Goal: Task Accomplishment & Management: Manage account settings

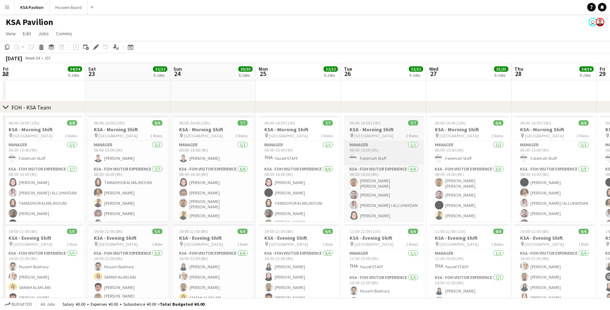
scroll to position [0, 146]
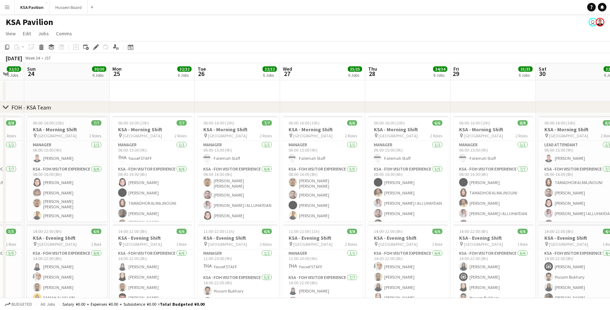
click at [8, 9] on app-icon "Menu" at bounding box center [7, 7] width 6 height 6
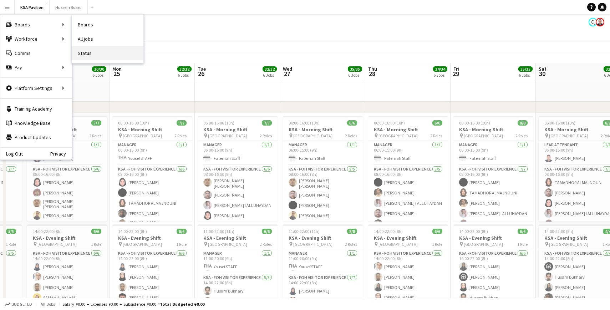
click at [91, 50] on link "Status" at bounding box center [107, 53] width 71 height 14
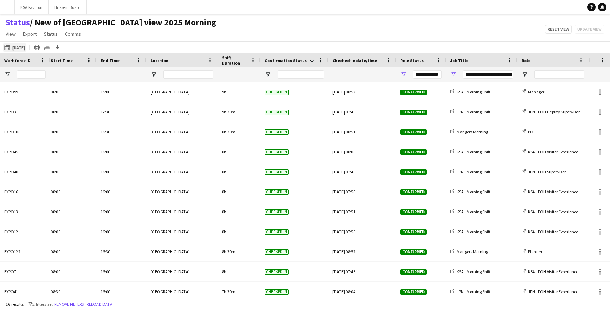
click at [10, 45] on app-icon "[DATE]" at bounding box center [8, 48] width 8 height 6
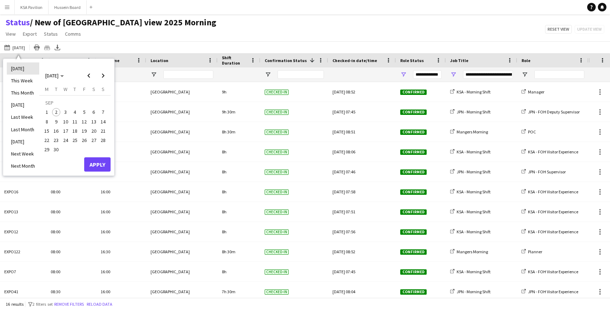
click at [21, 65] on li "[DATE]" at bounding box center [23, 68] width 32 height 12
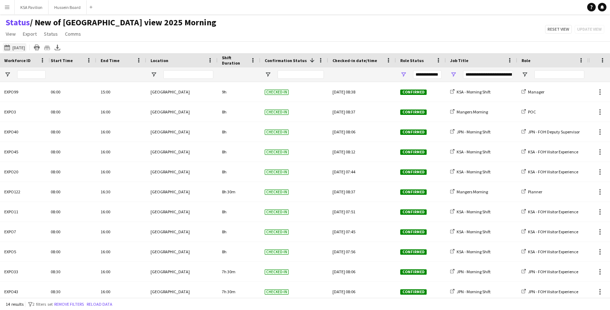
click at [17, 48] on button "[DATE] [DATE]" at bounding box center [15, 47] width 24 height 9
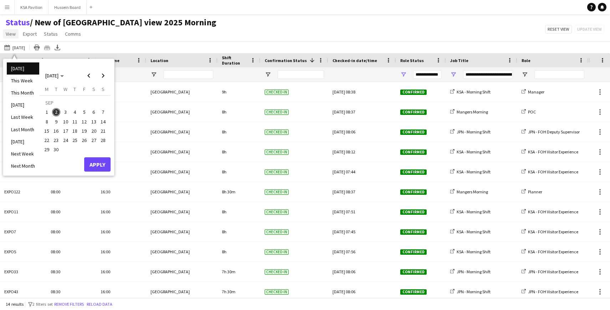
click at [14, 34] on span "View" at bounding box center [11, 34] width 10 height 6
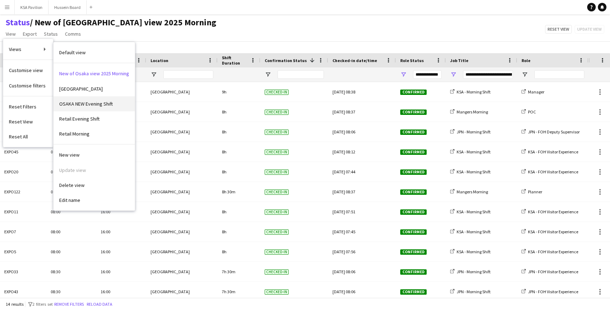
click at [87, 101] on span "OSAKA NEW Evening Shift" at bounding box center [86, 104] width 54 height 6
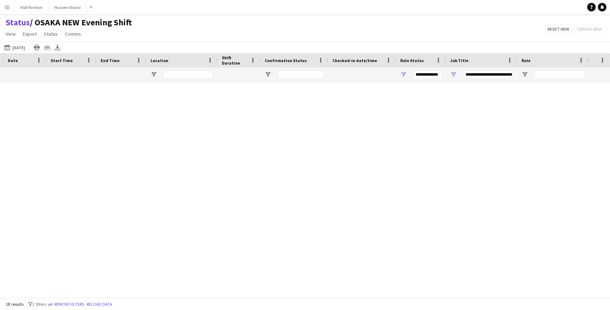
type input "**********"
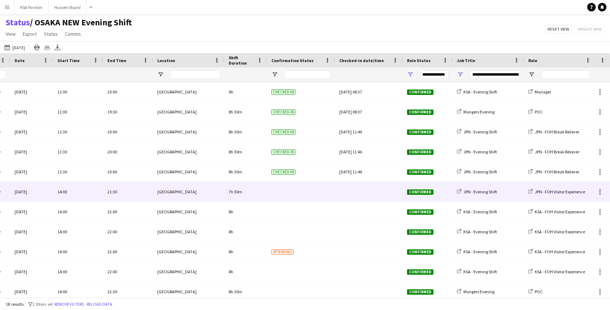
scroll to position [0, 166]
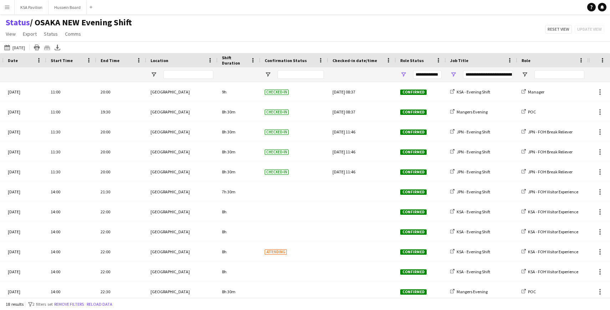
click at [5, 6] on app-icon "Menu" at bounding box center [7, 7] width 6 height 6
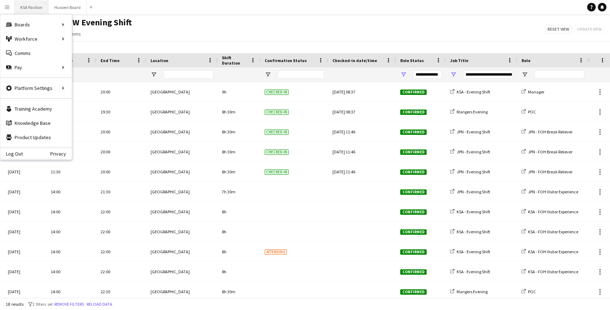
click at [26, 5] on button "KSA Pavilion Close" at bounding box center [32, 7] width 34 height 14
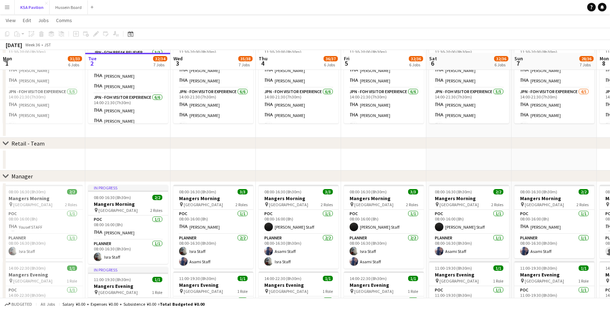
scroll to position [454, 0]
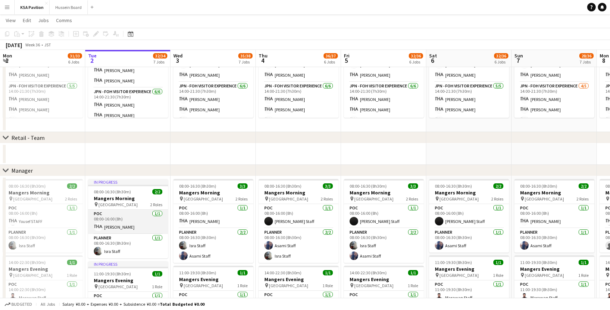
click at [127, 229] on app-card-role "POC [DATE] 08:00-16:00 (8h) [PERSON_NAME]" at bounding box center [128, 222] width 80 height 24
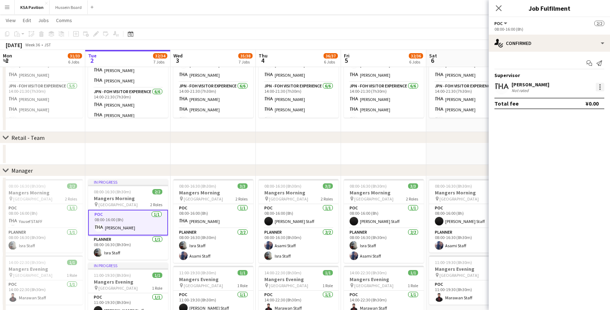
click at [597, 89] on div at bounding box center [600, 87] width 9 height 9
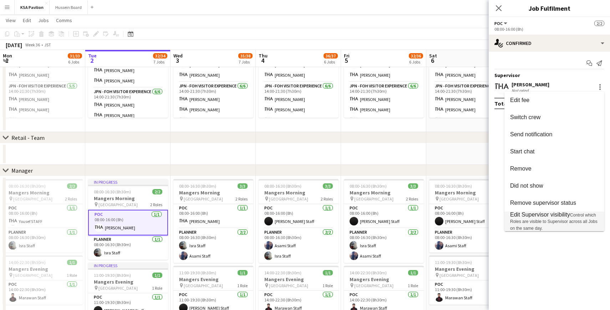
click at [542, 217] on span "Edit Supervisor visibility" at bounding box center [540, 215] width 60 height 6
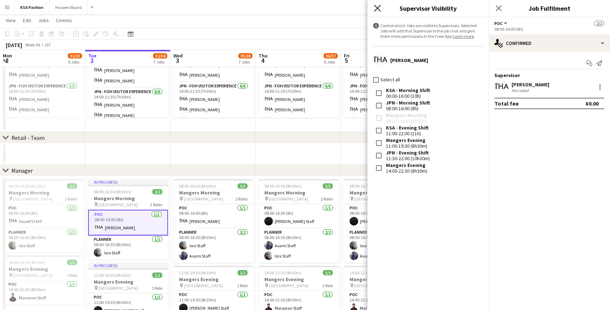
click at [377, 10] on icon "Close pop-in" at bounding box center [377, 8] width 7 height 7
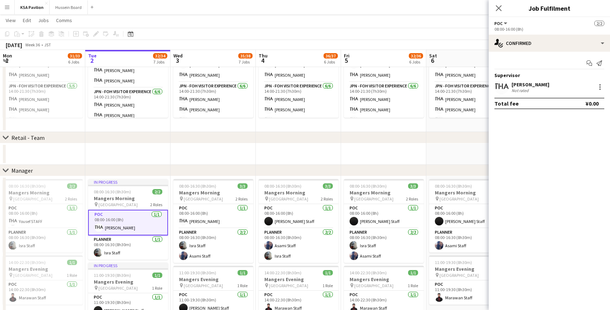
click at [157, 155] on app-date-cell at bounding box center [127, 153] width 85 height 21
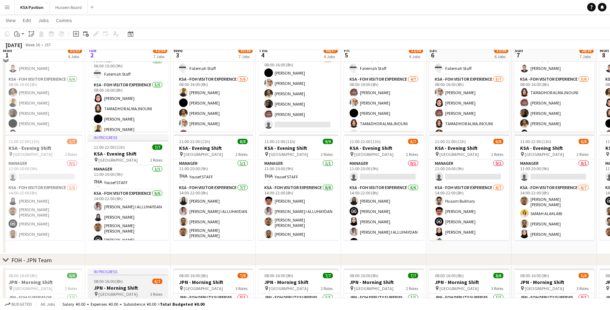
scroll to position [82, 0]
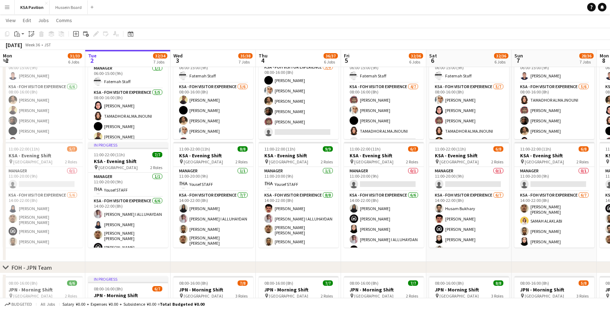
click at [185, 44] on div "[DATE] Week 36 • JST" at bounding box center [305, 45] width 610 height 10
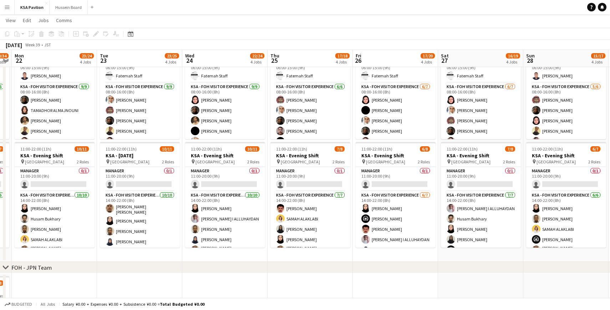
scroll to position [0, 152]
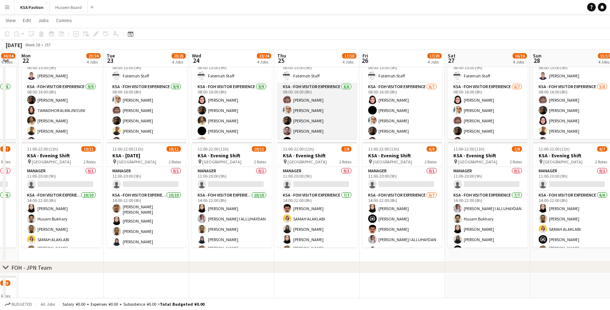
click at [312, 115] on app-card-role "KSA - FOH Visitor Experience [DATE] 08:00-16:00 (8h) [PERSON_NAME] Abdullah Alg…" at bounding box center [317, 121] width 80 height 76
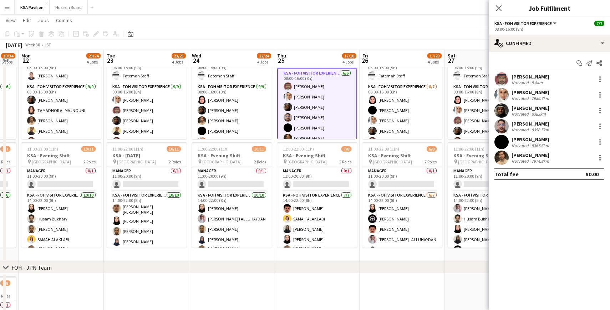
scroll to position [21, 0]
click at [310, 130] on app-card-role "KSA - FOH Visitor Experience [DATE] 08:00-16:00 (8h) [PERSON_NAME] Abdullah Alg…" at bounding box center [317, 100] width 80 height 77
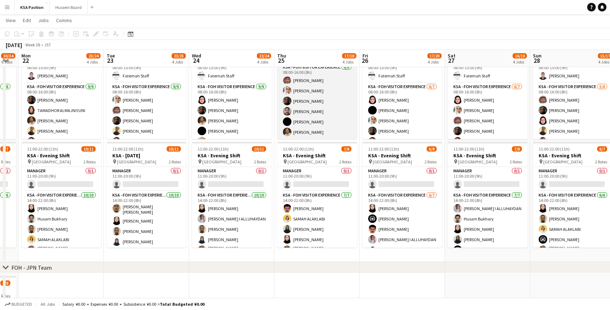
click at [310, 130] on app-card-role "KSA - FOH Visitor Experience [DATE] 08:00-16:00 (8h) [PERSON_NAME] Abdullah Alg…" at bounding box center [317, 101] width 80 height 76
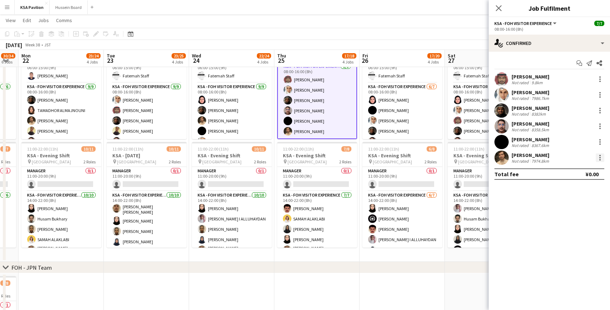
click at [600, 156] on div at bounding box center [599, 155] width 1 height 1
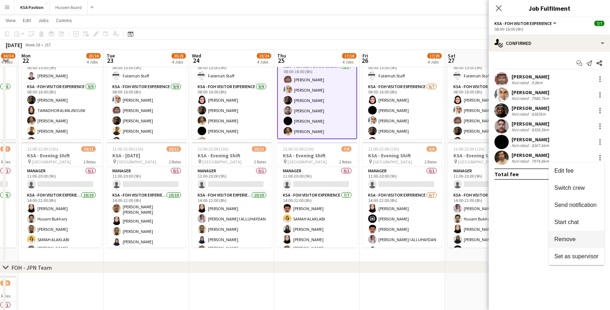
click at [575, 239] on span "Remove" at bounding box center [564, 239] width 21 height 6
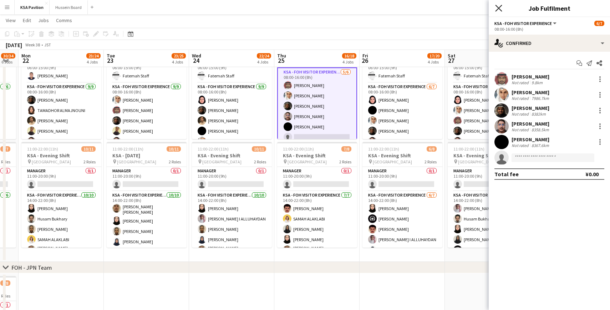
click at [499, 6] on icon "Close pop-in" at bounding box center [498, 8] width 7 height 7
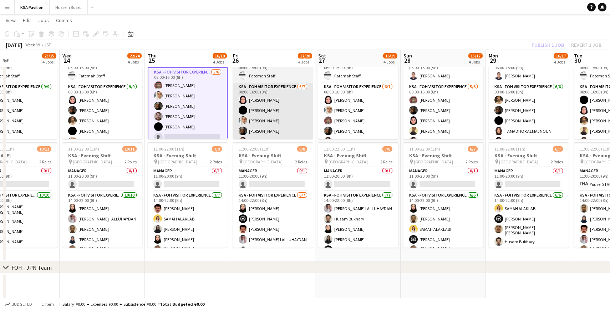
scroll to position [0, 354]
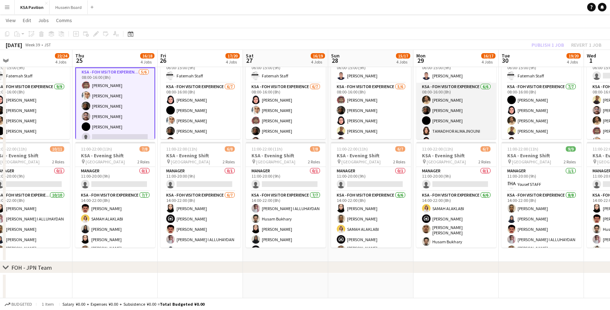
click at [437, 109] on app-card-role "KSA - FOH Visitor Experience [DATE] 08:00-16:00 (8h) [PERSON_NAME] [PERSON_NAME…" at bounding box center [456, 121] width 80 height 76
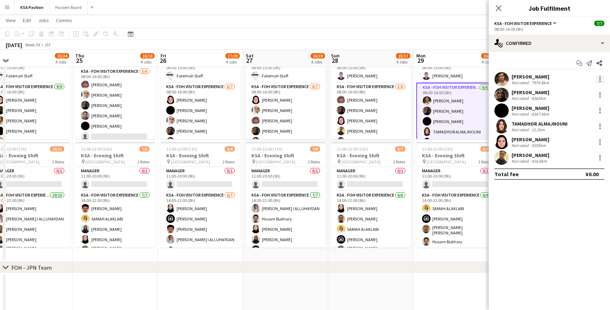
click at [602, 78] on div at bounding box center [600, 79] width 9 height 9
click at [580, 164] on span "Remove" at bounding box center [576, 161] width 44 height 6
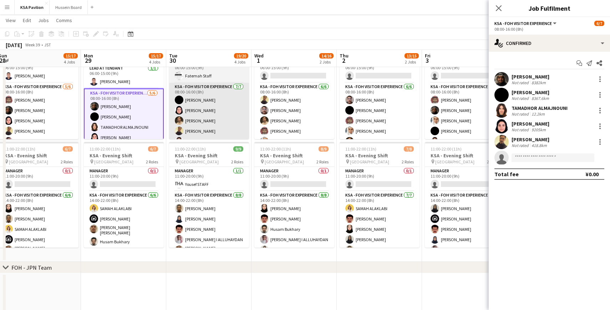
scroll to position [0, 193]
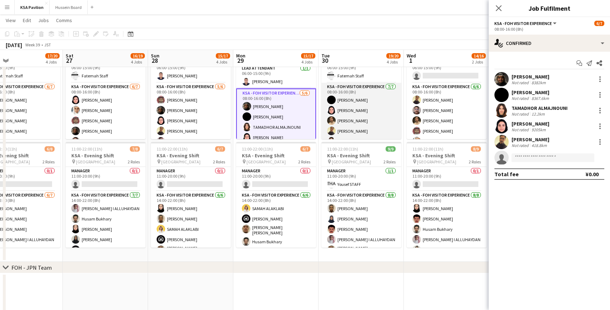
click at [375, 120] on app-card-role "KSA - FOH Visitor Experience [DATE] 08:00-16:00 (8h) [PERSON_NAME] Aloshaiwy Du…" at bounding box center [361, 126] width 80 height 86
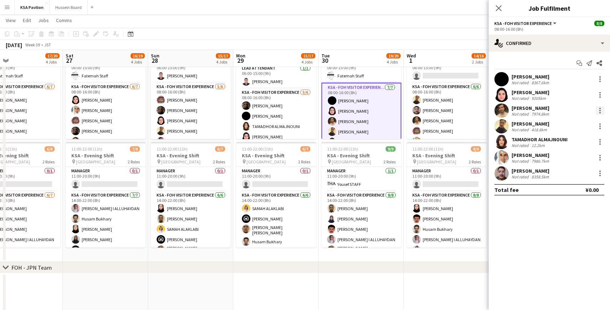
click at [599, 111] on div at bounding box center [600, 110] width 9 height 9
click at [594, 192] on span "Remove" at bounding box center [576, 192] width 44 height 6
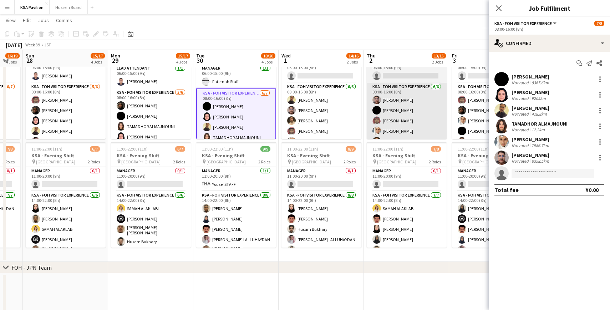
scroll to position [0, 334]
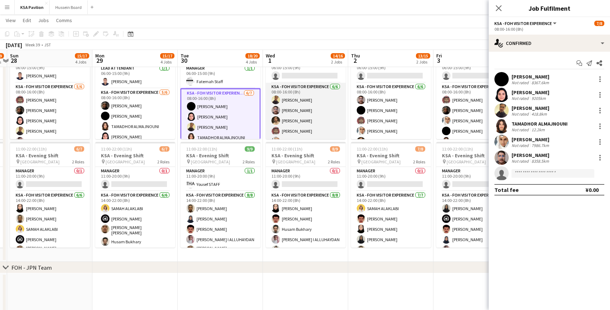
click at [309, 106] on app-card-role "KSA - FOH Visitor Experience [DATE] 08:00-16:00 (8h) [PERSON_NAME] [PERSON_NAME…" at bounding box center [306, 121] width 80 height 76
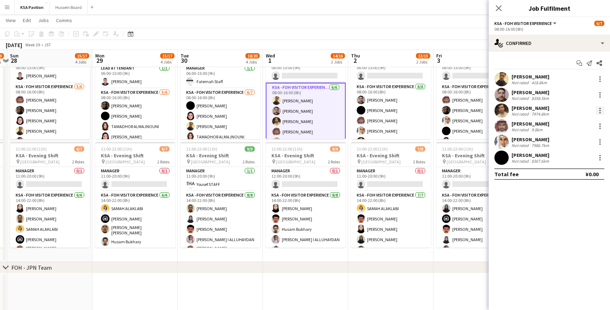
click at [601, 112] on div at bounding box center [600, 110] width 9 height 9
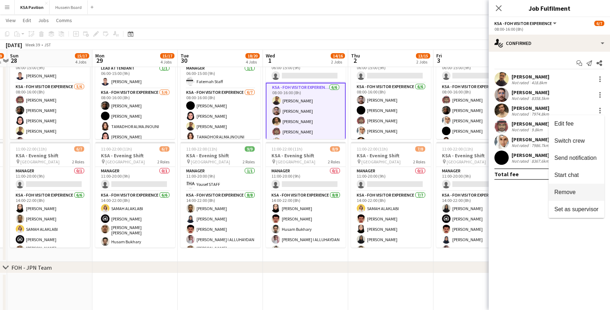
click at [572, 189] on span "Remove" at bounding box center [564, 192] width 21 height 6
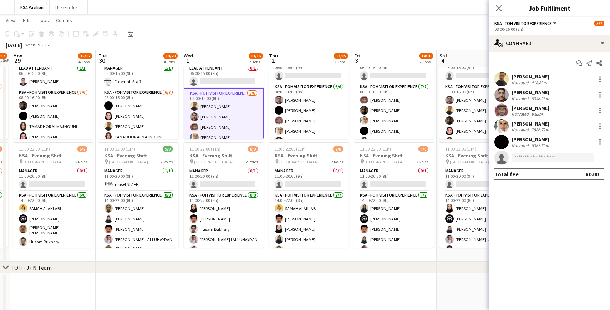
scroll to position [0, 246]
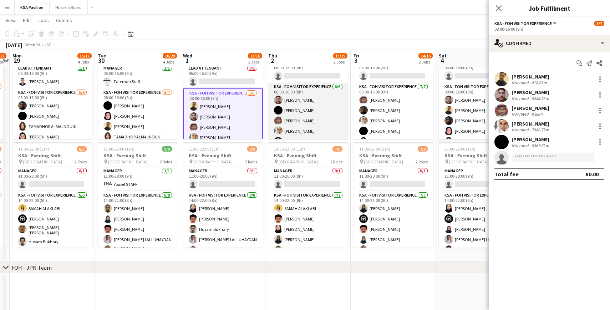
click at [298, 116] on app-card-role "KSA - FOH Visitor Experience [DATE] 08:00-16:00 (8h) [PERSON_NAME] [PERSON_NAME…" at bounding box center [308, 121] width 80 height 76
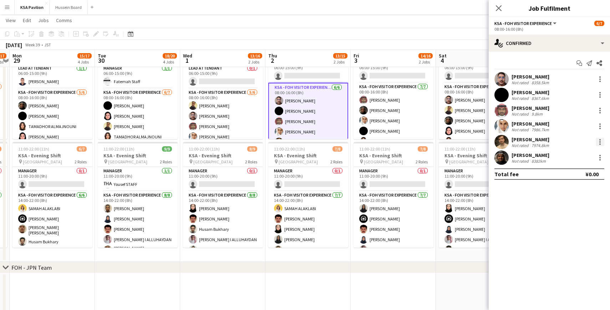
click at [600, 139] on div at bounding box center [599, 139] width 1 height 1
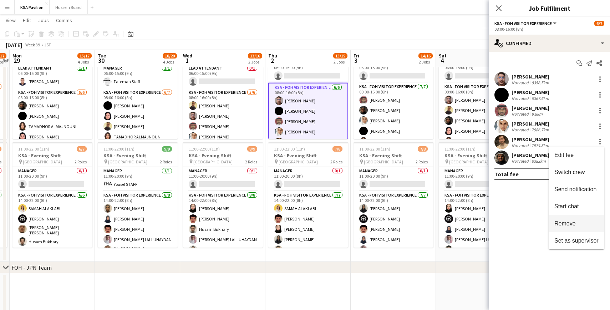
click at [571, 225] on span "Remove" at bounding box center [564, 223] width 21 height 6
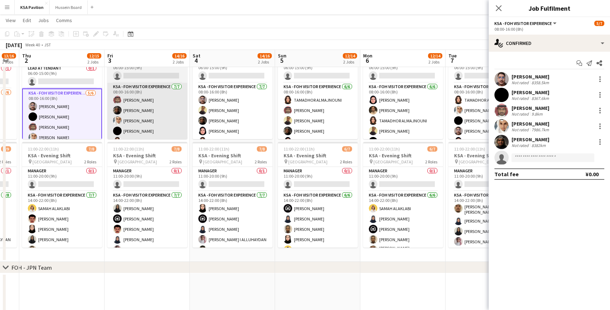
scroll to position [0, 323]
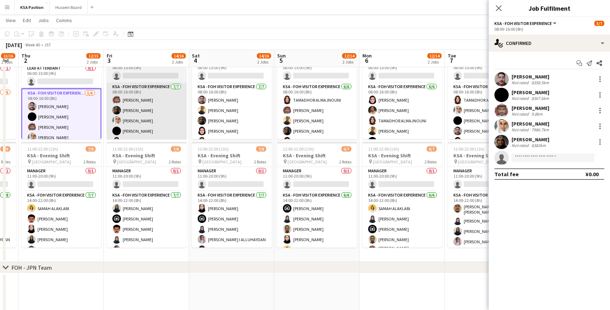
click at [408, 112] on app-card-role "KSA - FOH Visitor Experience [DATE] 08:00-16:00 (8h) Dur [PERSON_NAME] TAMADHOR…" at bounding box center [402, 121] width 80 height 76
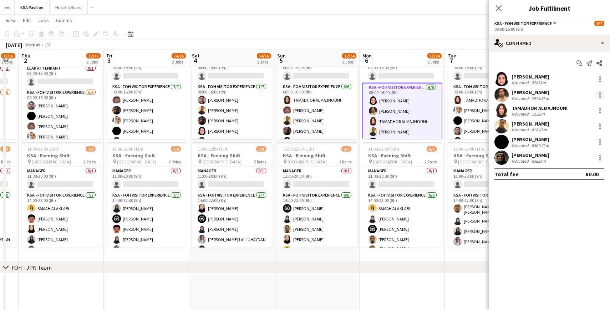
click at [600, 93] on div at bounding box center [600, 95] width 9 height 9
click at [566, 177] on span "Remove" at bounding box center [564, 176] width 21 height 6
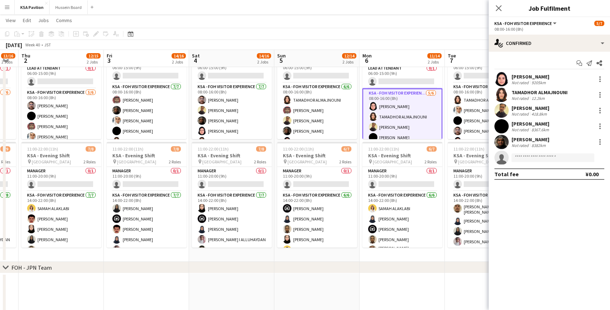
click at [377, 45] on div "[DATE] Week 40 • JST Publish 1 job Revert 1 job" at bounding box center [305, 45] width 610 height 10
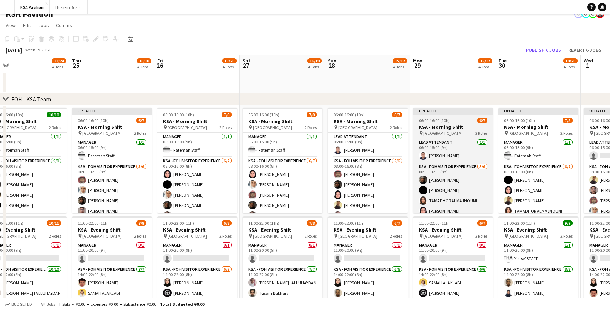
scroll to position [0, 186]
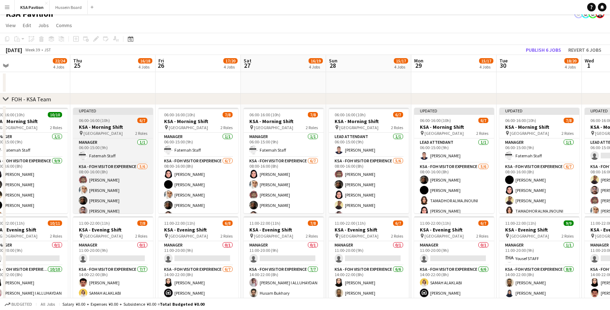
click at [126, 112] on div "Updated" at bounding box center [113, 111] width 80 height 6
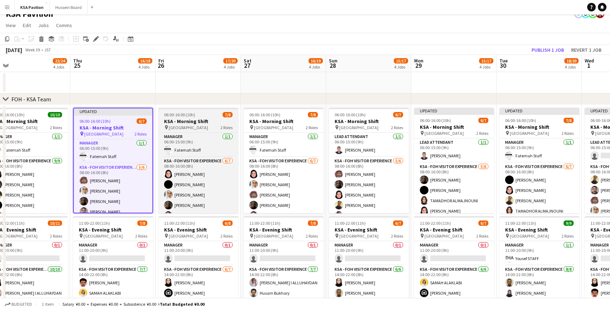
click at [195, 115] on div "06:00-16:00 (10h) 7/8" at bounding box center [198, 114] width 80 height 5
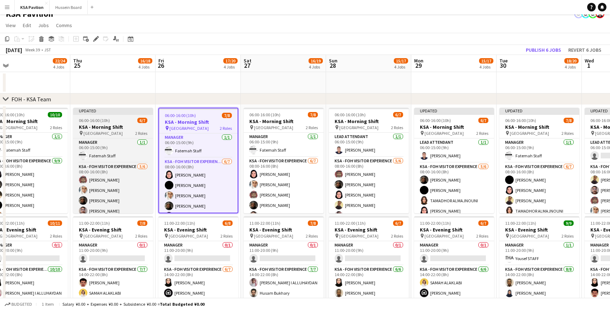
click at [124, 110] on div "Updated" at bounding box center [113, 111] width 80 height 6
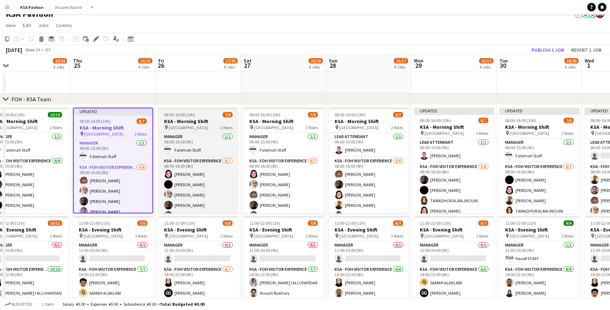
click at [203, 120] on h3 "KSA - Morning Shift" at bounding box center [198, 121] width 80 height 6
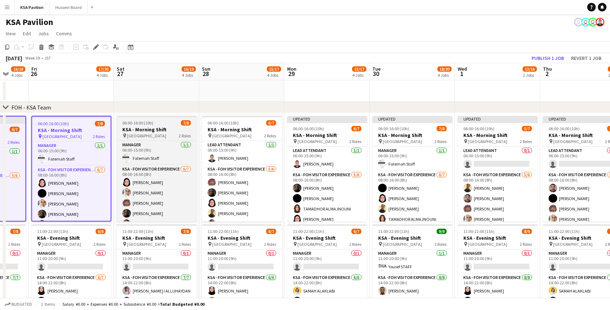
scroll to position [0, 0]
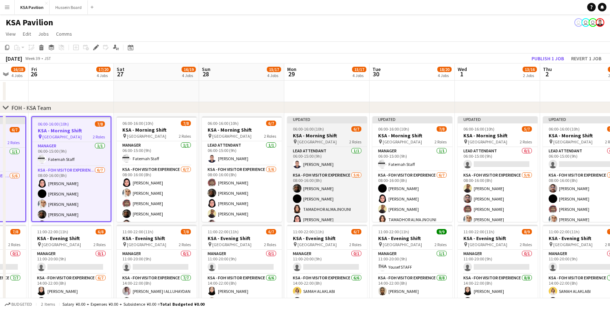
click at [324, 116] on div "Updated" at bounding box center [327, 119] width 80 height 6
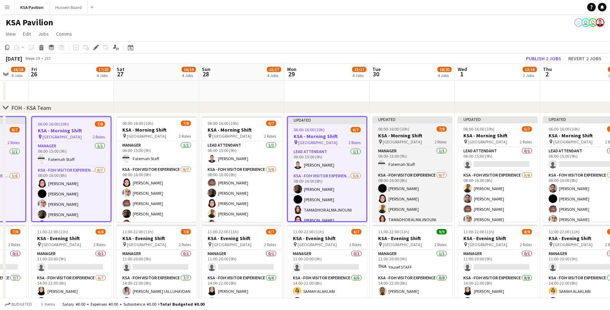
click at [421, 121] on div "Updated" at bounding box center [412, 119] width 80 height 6
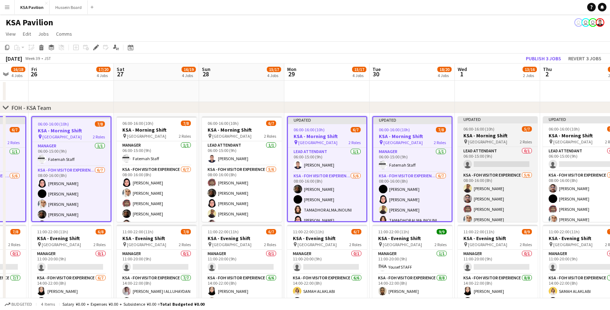
click at [482, 121] on div "Updated" at bounding box center [498, 119] width 80 height 6
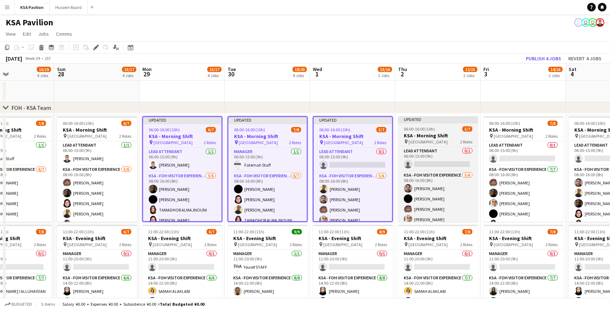
scroll to position [0, 305]
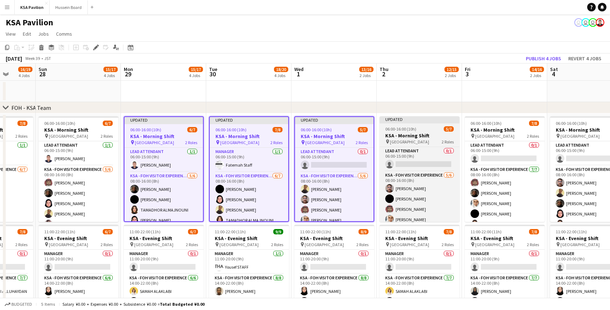
click at [429, 123] on div at bounding box center [420, 122] width 80 height 1
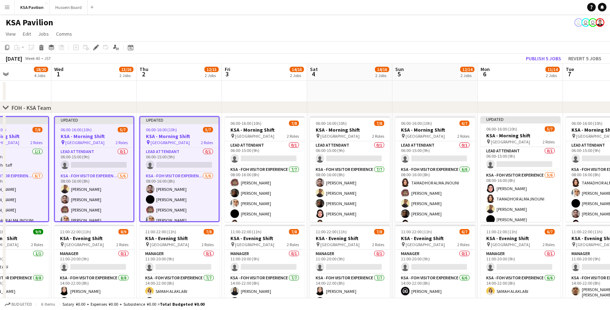
scroll to position [0, 205]
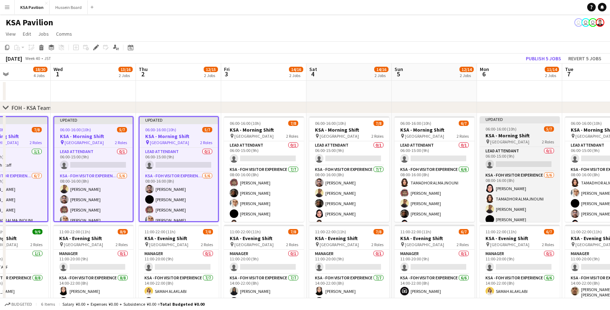
click at [490, 119] on div "Updated" at bounding box center [520, 119] width 80 height 6
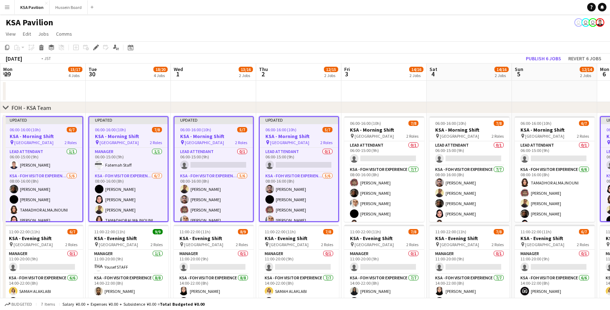
scroll to position [0, 258]
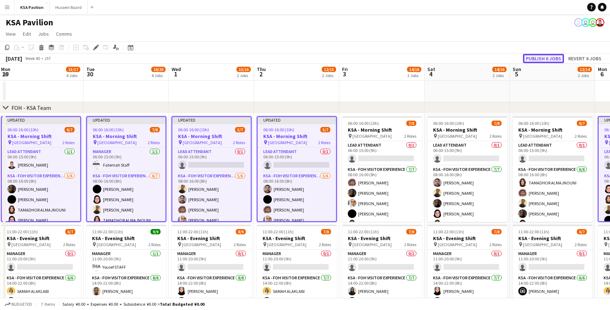
click at [545, 62] on button "Publish 6 jobs" at bounding box center [543, 58] width 41 height 9
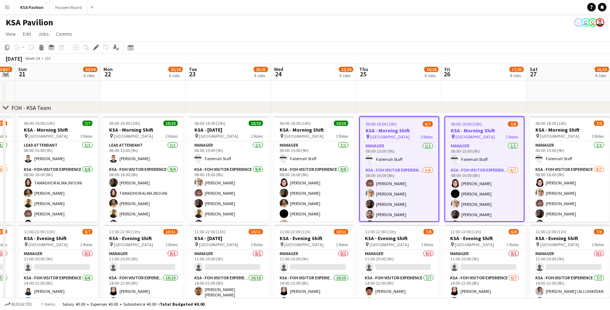
scroll to position [0, 204]
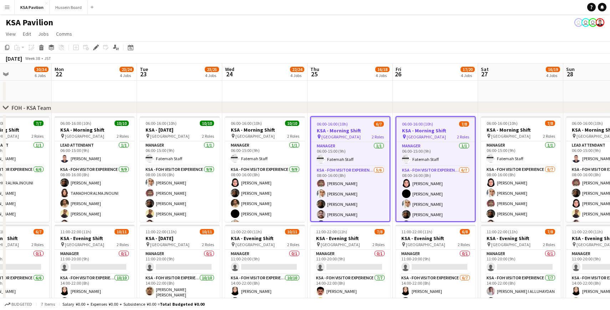
click at [355, 91] on app-date-cell at bounding box center [350, 91] width 85 height 21
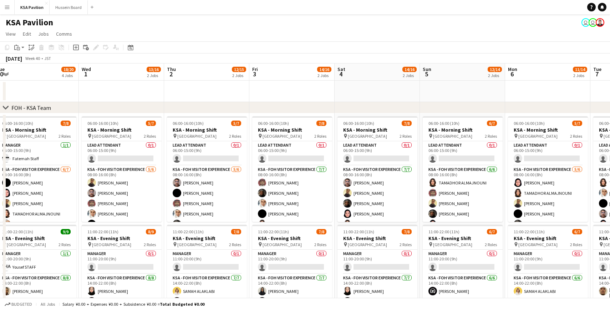
scroll to position [0, 174]
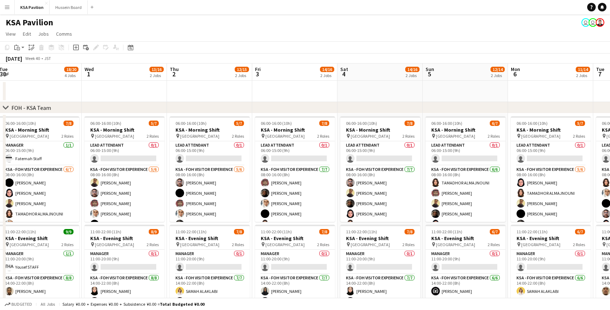
click at [8, 9] on app-icon "Menu" at bounding box center [7, 7] width 6 height 6
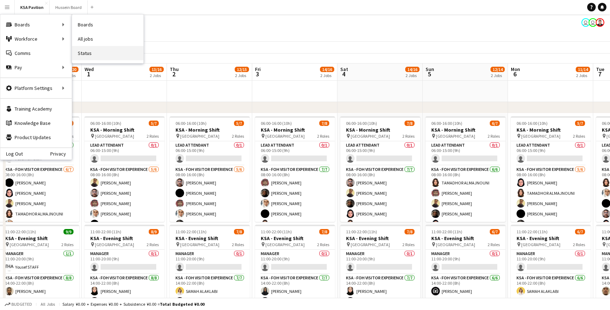
click at [93, 54] on link "Status" at bounding box center [107, 53] width 71 height 14
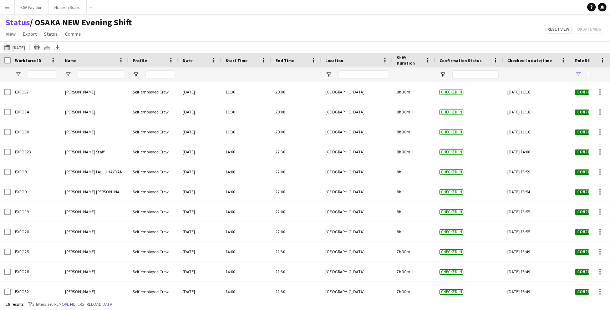
click at [11, 50] on app-icon "[DATE]" at bounding box center [8, 48] width 8 height 6
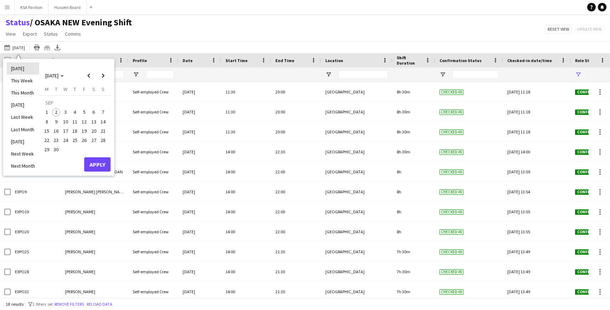
click at [22, 67] on li "[DATE]" at bounding box center [23, 68] width 32 height 12
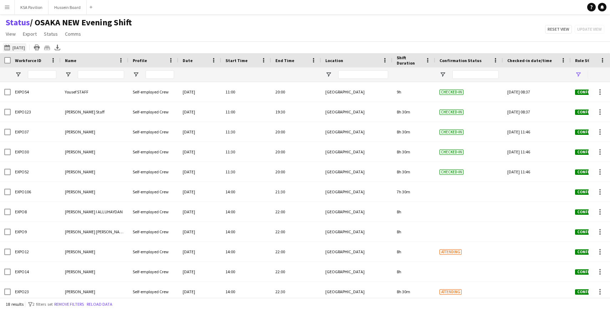
click at [14, 46] on button "[DATE] [DATE]" at bounding box center [15, 47] width 24 height 9
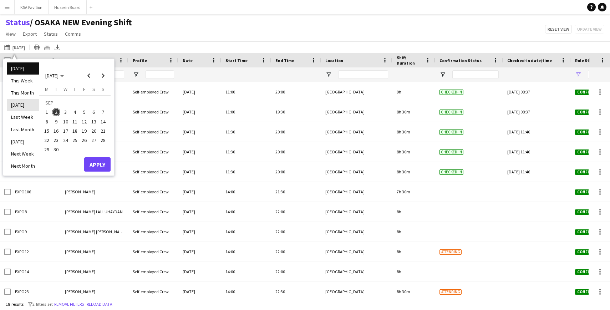
click at [30, 106] on li "[DATE]" at bounding box center [23, 105] width 32 height 12
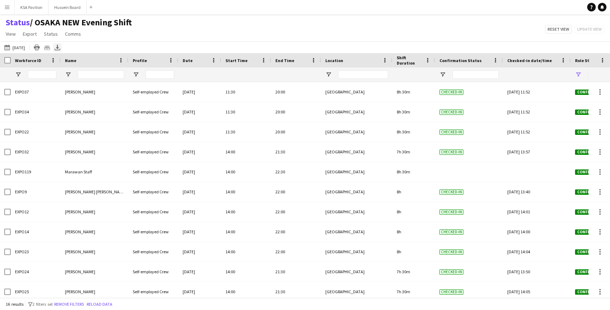
click at [60, 47] on icon "Export XLSX" at bounding box center [58, 48] width 6 height 6
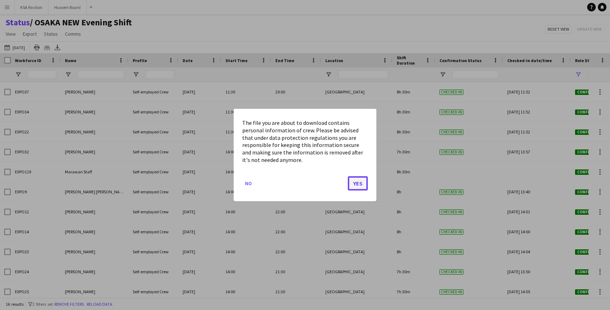
click at [356, 183] on button "Yes" at bounding box center [358, 183] width 20 height 14
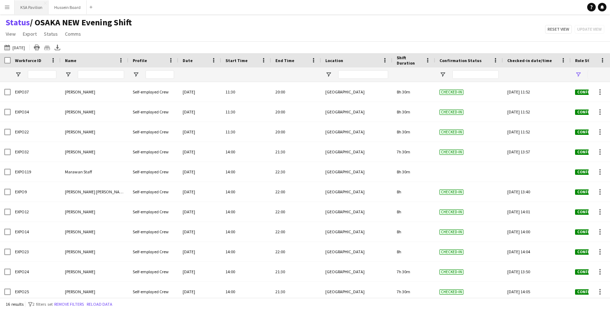
click at [31, 4] on button "KSA Pavilion Close" at bounding box center [32, 7] width 34 height 14
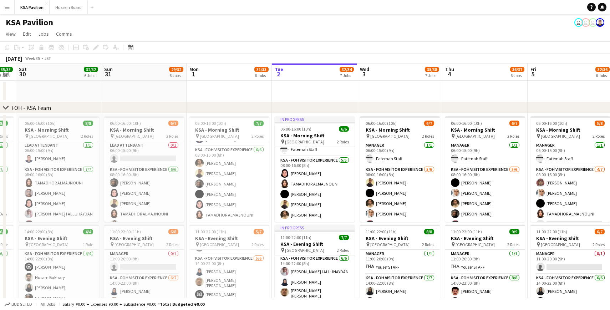
click at [293, 99] on app-date-cell at bounding box center [314, 91] width 85 height 21
click at [241, 95] on app-date-cell at bounding box center [229, 91] width 85 height 21
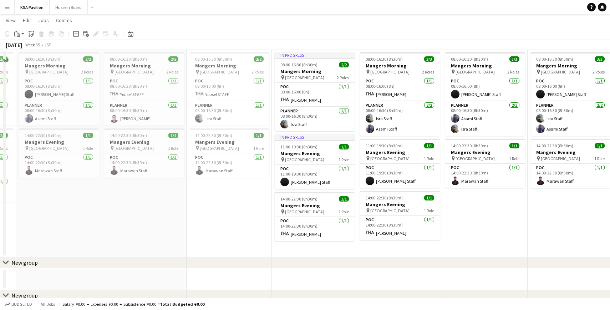
scroll to position [584, 0]
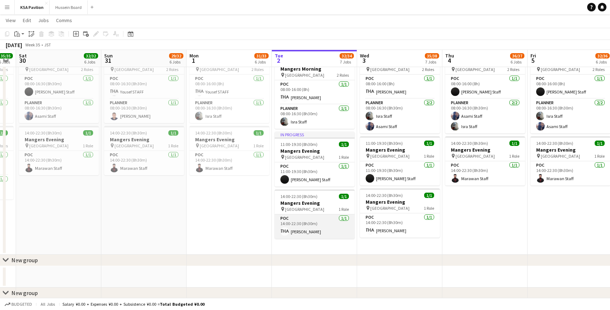
click at [326, 222] on app-card-role "POC [DATE] 14:00-22:30 (8h30m) [PERSON_NAME]" at bounding box center [315, 226] width 80 height 24
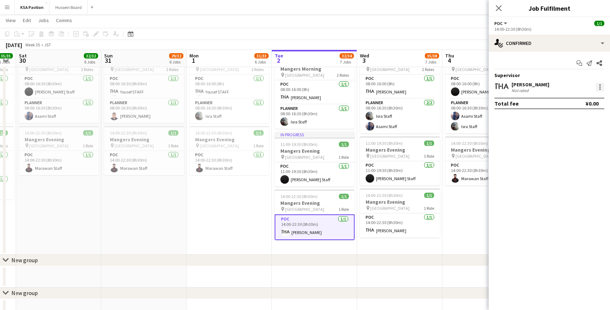
click at [599, 85] on div at bounding box center [600, 87] width 9 height 9
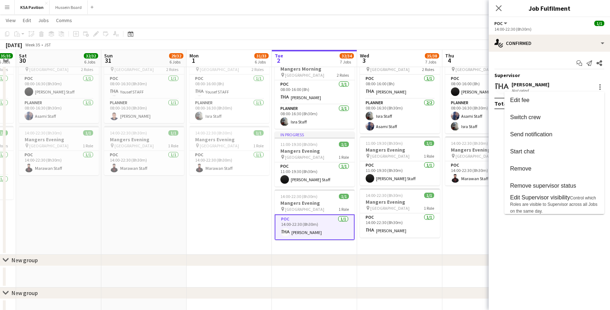
click at [254, 218] on div at bounding box center [305, 155] width 610 height 310
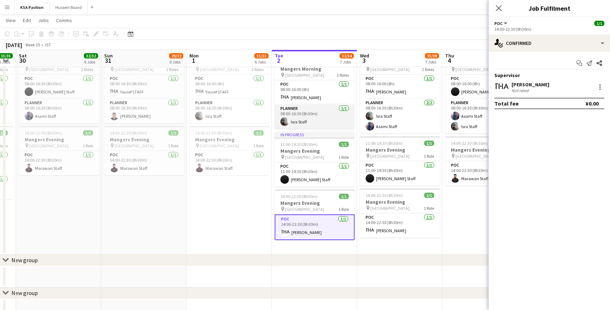
click at [331, 116] on app-card-role "Planner [DATE] 08:00-16:30 (8h30m) Isra Staff" at bounding box center [315, 117] width 80 height 24
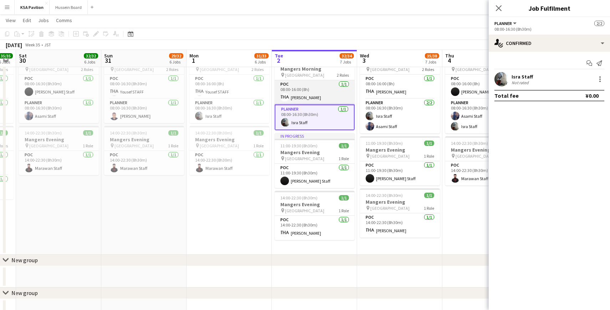
click at [337, 94] on app-card-role "POC [DATE] 08:00-16:00 (8h) [PERSON_NAME]" at bounding box center [315, 92] width 80 height 24
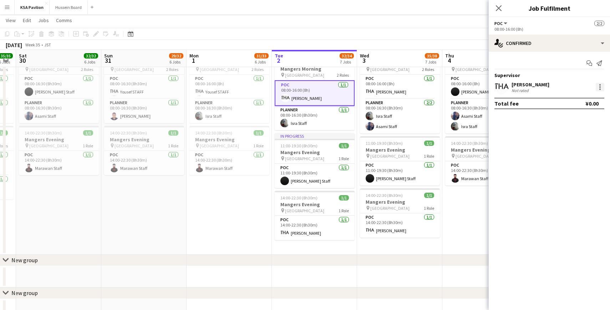
click at [600, 86] on div at bounding box center [600, 87] width 9 height 9
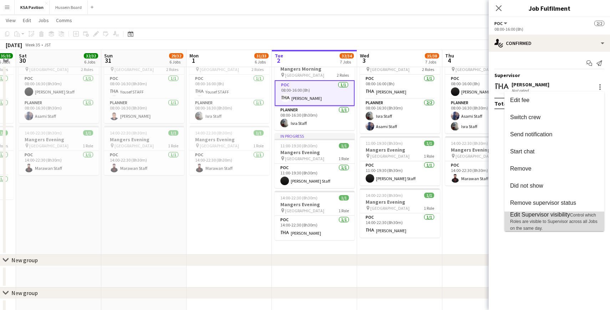
click at [540, 218] on span "Edit Supervisor visibility Control which Roles are visible to Supervisor across…" at bounding box center [554, 222] width 88 height 20
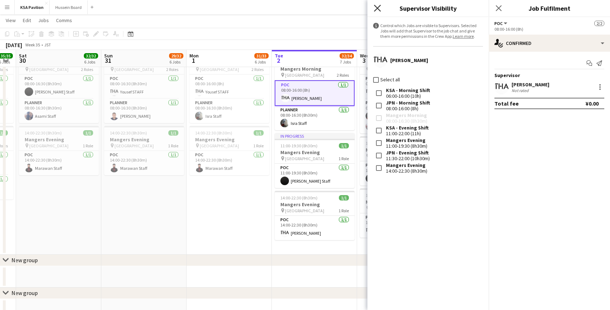
click at [376, 9] on icon at bounding box center [377, 8] width 7 height 7
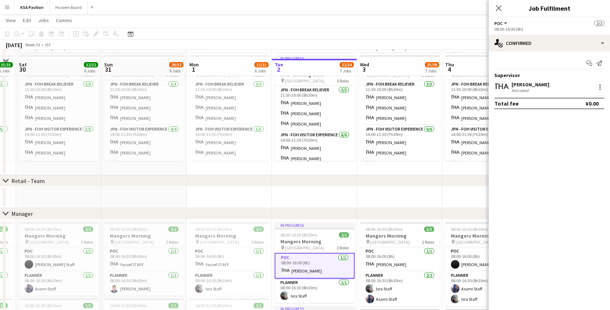
scroll to position [411, 0]
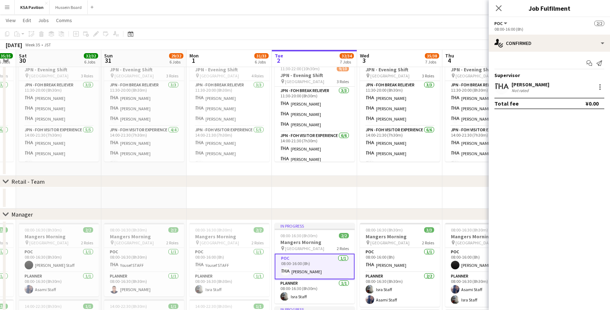
click at [309, 205] on app-date-cell at bounding box center [314, 197] width 85 height 21
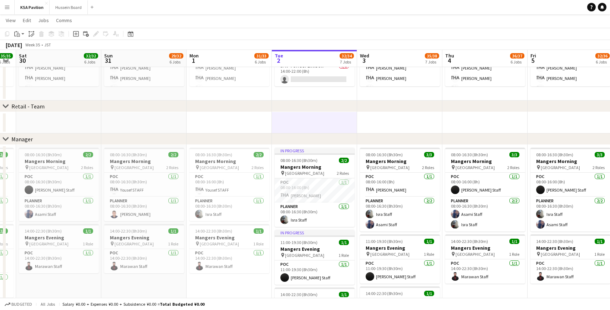
scroll to position [486, 0]
click at [318, 190] on app-card-role "POC [DATE] 08:00-16:00 (8h) [PERSON_NAME]" at bounding box center [315, 191] width 80 height 24
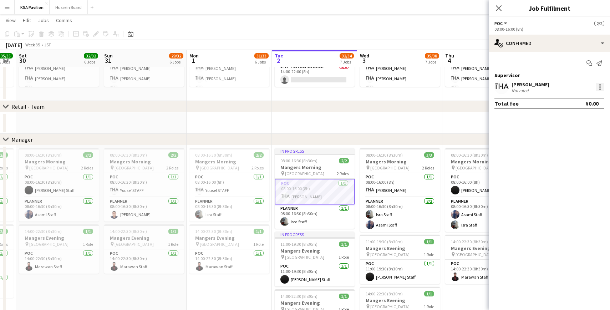
click at [598, 85] on div at bounding box center [600, 87] width 9 height 9
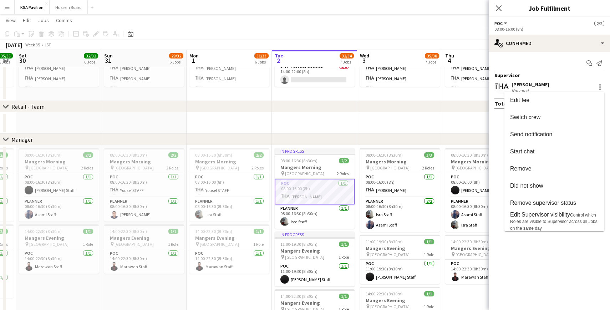
click at [559, 58] on div at bounding box center [305, 155] width 610 height 310
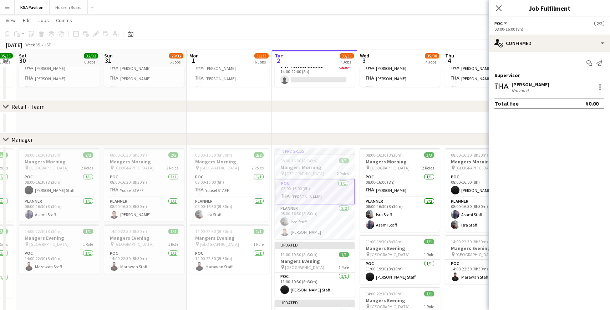
click at [374, 126] on app-date-cell at bounding box center [399, 122] width 85 height 21
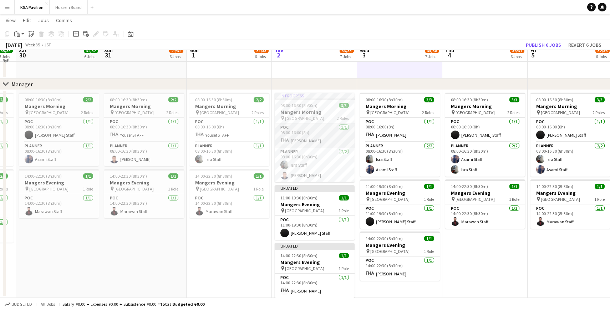
scroll to position [543, 0]
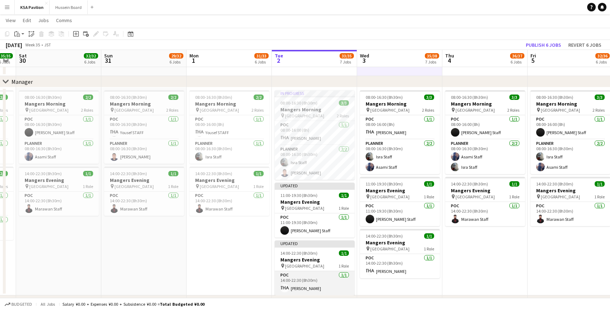
click at [302, 288] on app-card-role "POC [DATE] 14:00-22:30 (8h30m) [PERSON_NAME]" at bounding box center [315, 283] width 80 height 24
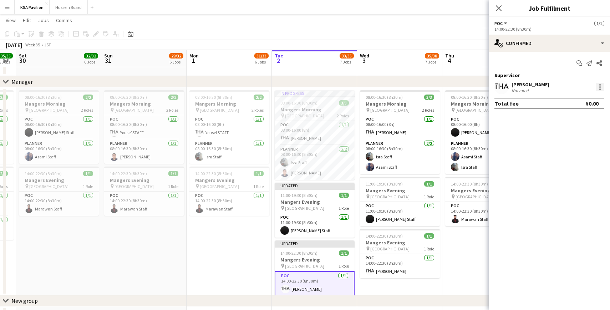
click at [603, 85] on div at bounding box center [600, 87] width 9 height 9
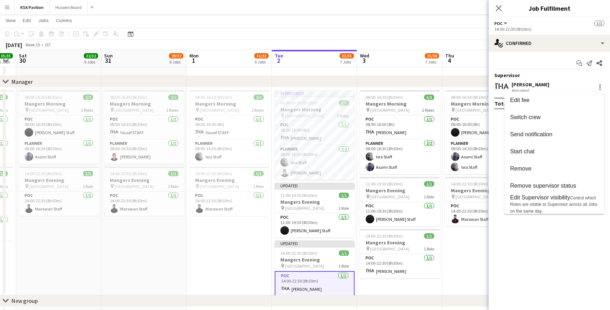
click at [454, 242] on div at bounding box center [305, 155] width 610 height 310
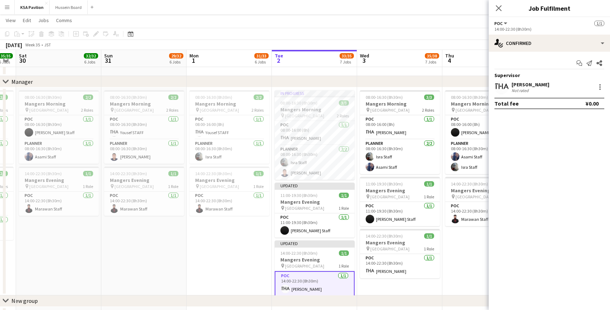
click at [454, 242] on app-date-cell "08:00-16:30 (8h30m) 3/3 Mangers Morning pin Osaka 2 Roles POC [DATE] 08:00-16:0…" at bounding box center [484, 191] width 85 height 208
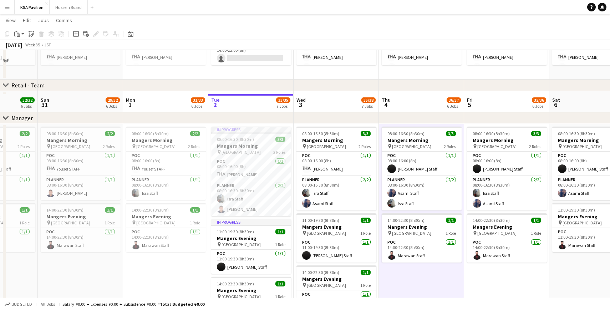
scroll to position [606, 0]
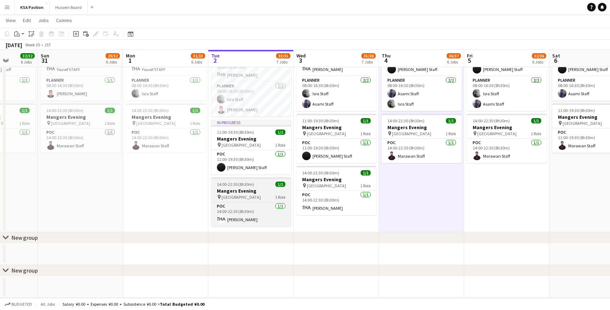
click at [255, 190] on h3 "Mangers Evening" at bounding box center [251, 191] width 80 height 6
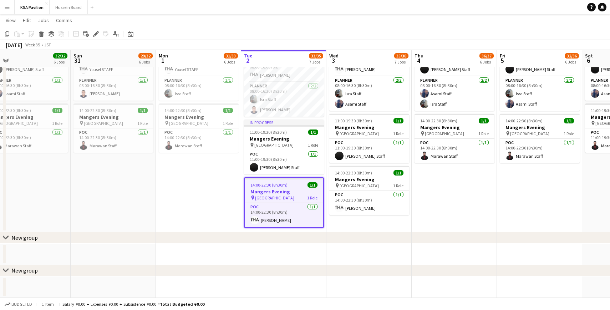
scroll to position [0, 182]
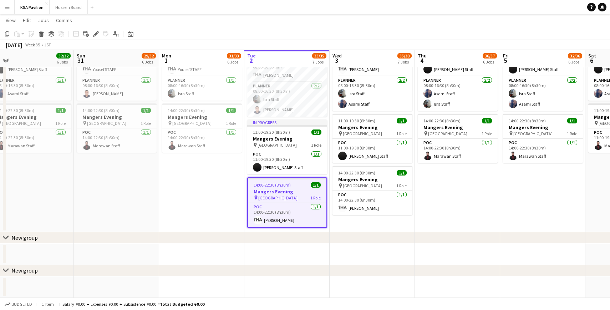
drag, startPoint x: 234, startPoint y: 184, endPoint x: 270, endPoint y: 60, distance: 128.6
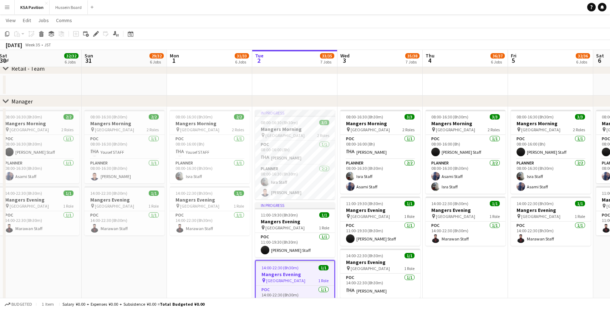
scroll to position [0, 176]
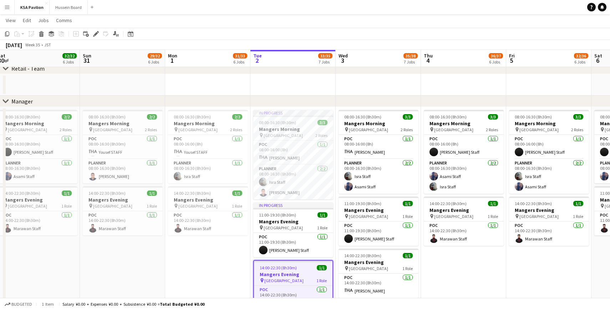
drag, startPoint x: 271, startPoint y: 264, endPoint x: 277, endPoint y: 245, distance: 20.2
click at [7, 34] on icon "Copy" at bounding box center [7, 34] width 6 height 6
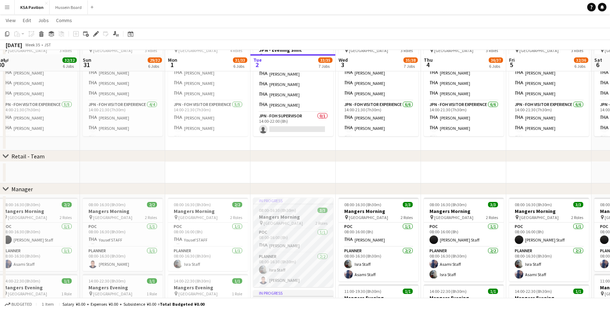
scroll to position [433, 0]
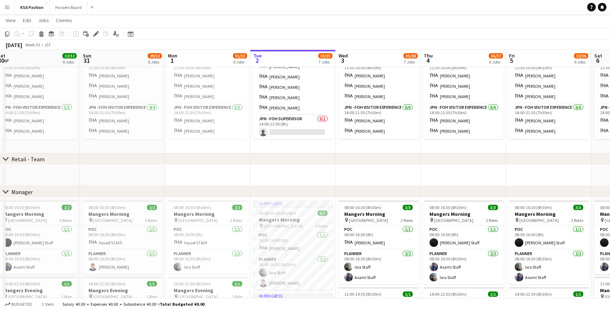
click at [275, 145] on app-date-cell "In progress 08:00-16:00 (8h) 6/7 JPN - Morning Shift pin Saudi Arabia Pavilion …" at bounding box center [292, 37] width 85 height 231
click at [269, 149] on app-date-cell "In progress 08:00-16:00 (8h) 6/7 JPN - Morning Shift pin Saudi Arabia Pavilion …" at bounding box center [292, 37] width 85 height 231
click at [19, 36] on icon "Paste" at bounding box center [17, 34] width 6 height 6
click at [35, 60] on link "Paste with crew Command Shift V" at bounding box center [47, 59] width 56 height 6
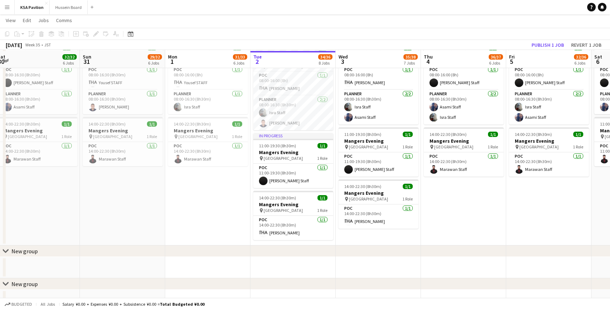
scroll to position [652, 0]
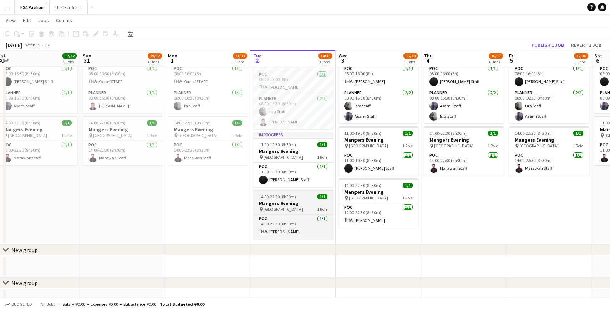
click at [295, 199] on span "14:00-22:30 (8h30m)" at bounding box center [277, 196] width 37 height 5
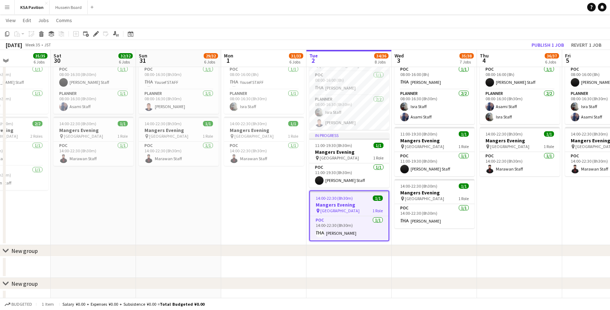
scroll to position [0, 213]
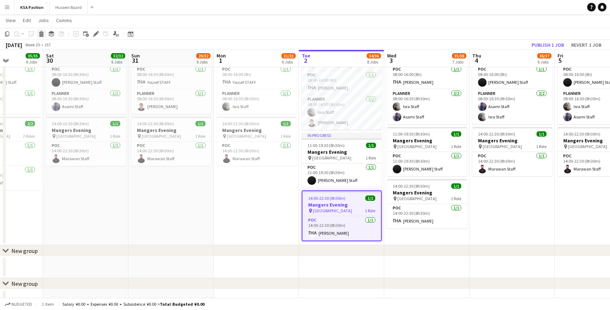
click at [42, 36] on icon "Delete" at bounding box center [42, 34] width 6 height 6
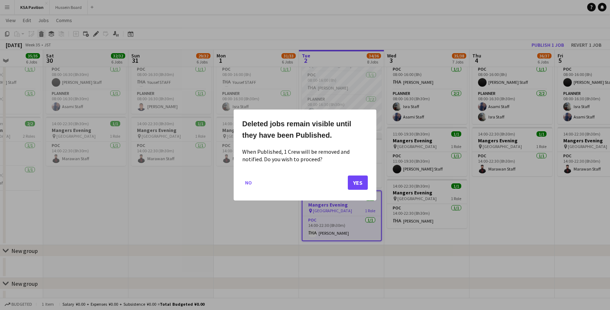
scroll to position [0, 0]
click at [354, 184] on button "Yes" at bounding box center [358, 183] width 20 height 14
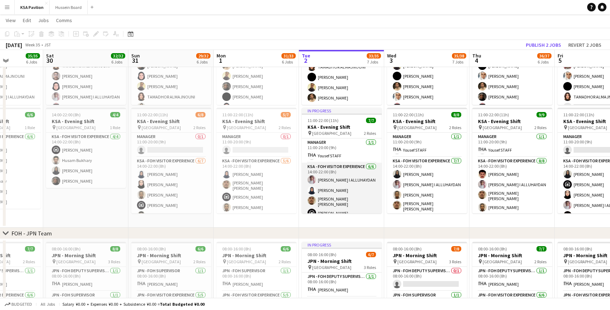
scroll to position [25, 0]
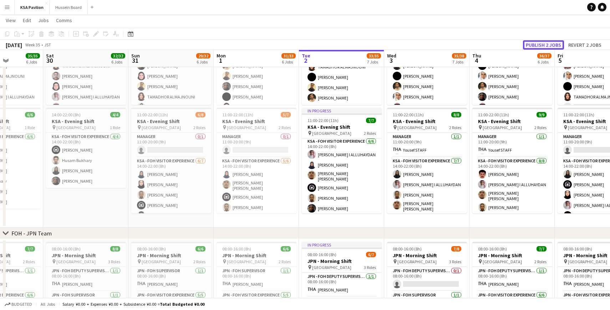
click at [539, 43] on button "Publish 2 jobs" at bounding box center [543, 44] width 41 height 9
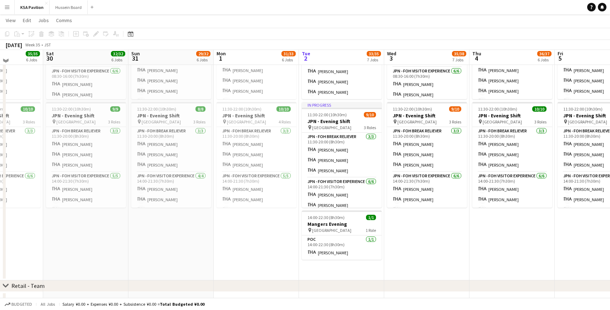
scroll to position [368, 0]
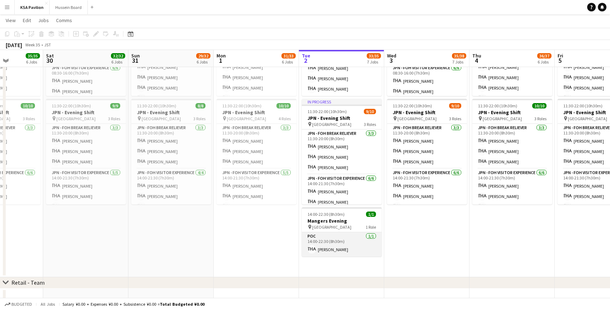
click at [331, 249] on app-card-role "POC [DATE] 14:00-22:30 (8h30m) [PERSON_NAME]" at bounding box center [342, 244] width 80 height 24
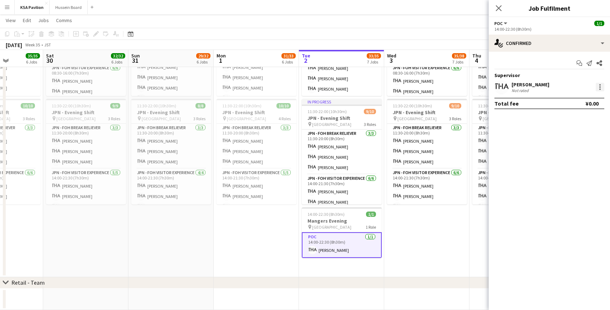
click at [604, 87] on div at bounding box center [600, 87] width 9 height 9
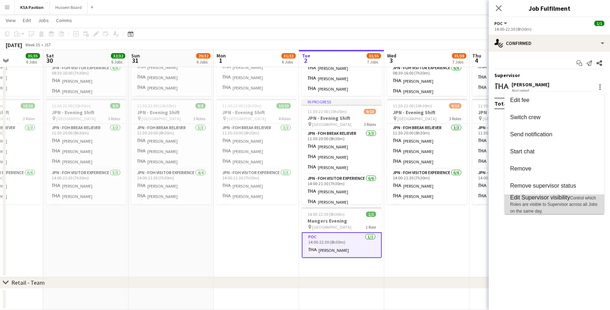
click at [540, 206] on span "Control which Roles are visible to Supervisor across all Jobs on the same day." at bounding box center [553, 204] width 87 height 18
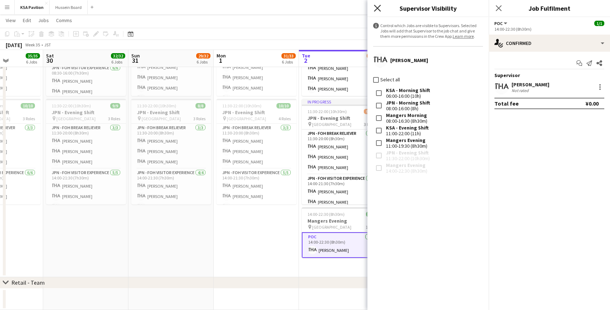
click at [378, 8] on icon at bounding box center [377, 8] width 7 height 7
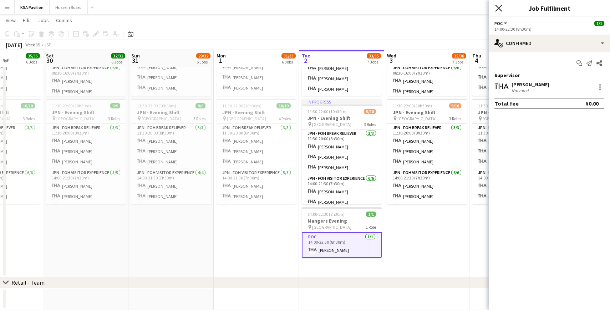
click at [497, 9] on icon at bounding box center [498, 8] width 7 height 7
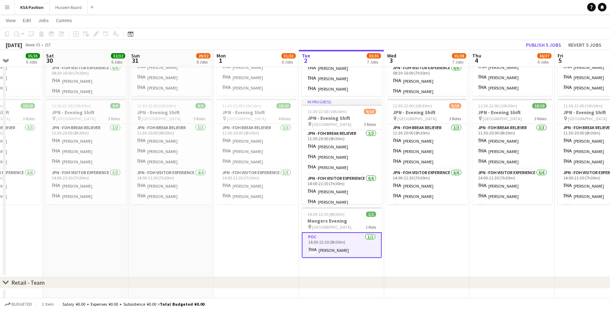
click at [391, 236] on app-date-cell "08:00-16:00 (8h) 7/8 JPN - Morning Shift pin Saudi Arabia Pavilion 3 Roles JPN …" at bounding box center [426, 133] width 85 height 290
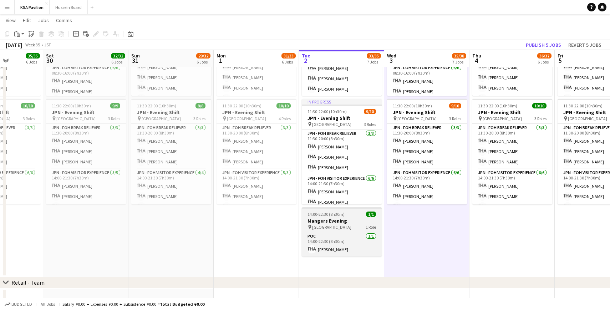
click at [335, 223] on h3 "Mangers Evening" at bounding box center [342, 221] width 80 height 6
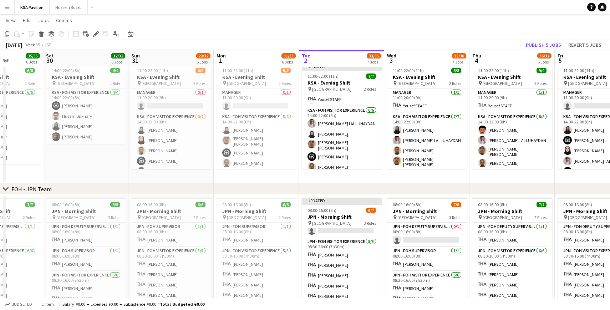
scroll to position [0, 0]
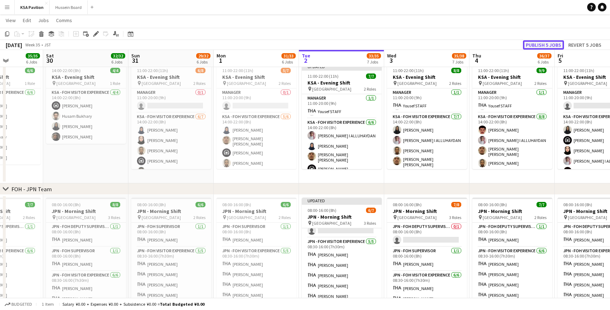
click at [531, 44] on button "Publish 5 jobs" at bounding box center [543, 44] width 41 height 9
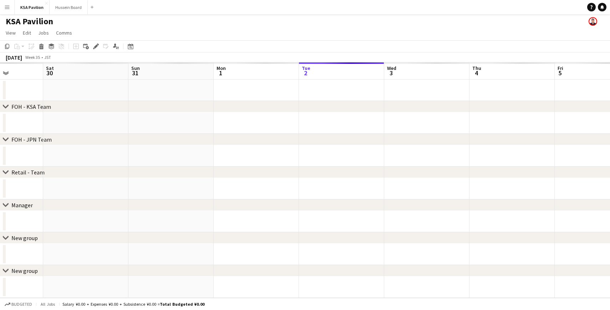
scroll to position [0, 0]
